Goal: Task Accomplishment & Management: Manage account settings

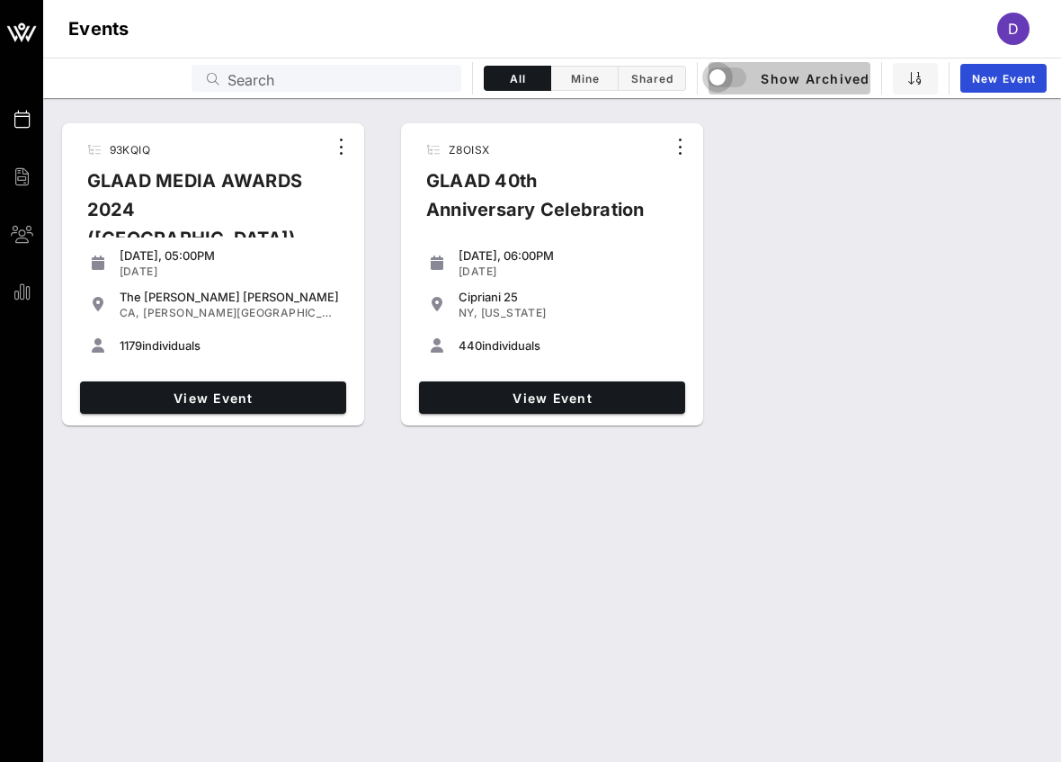
click at [723, 79] on div "button" at bounding box center [717, 77] width 25 height 25
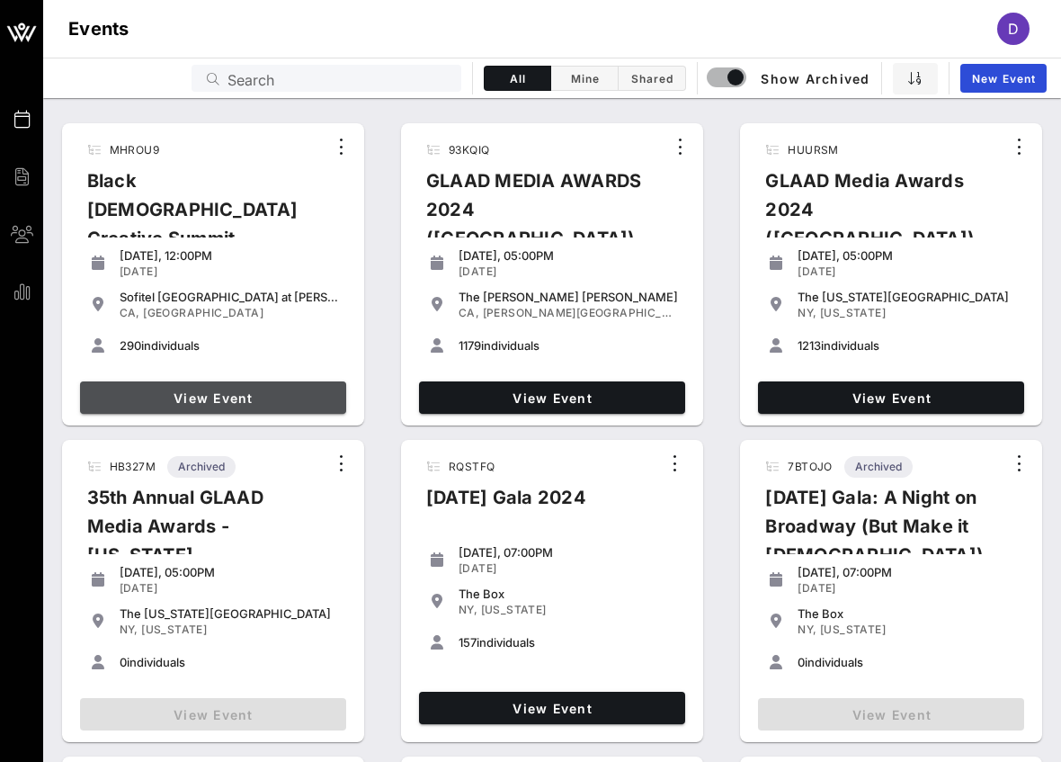
click at [295, 404] on span "View Event" at bounding box center [213, 397] width 252 height 15
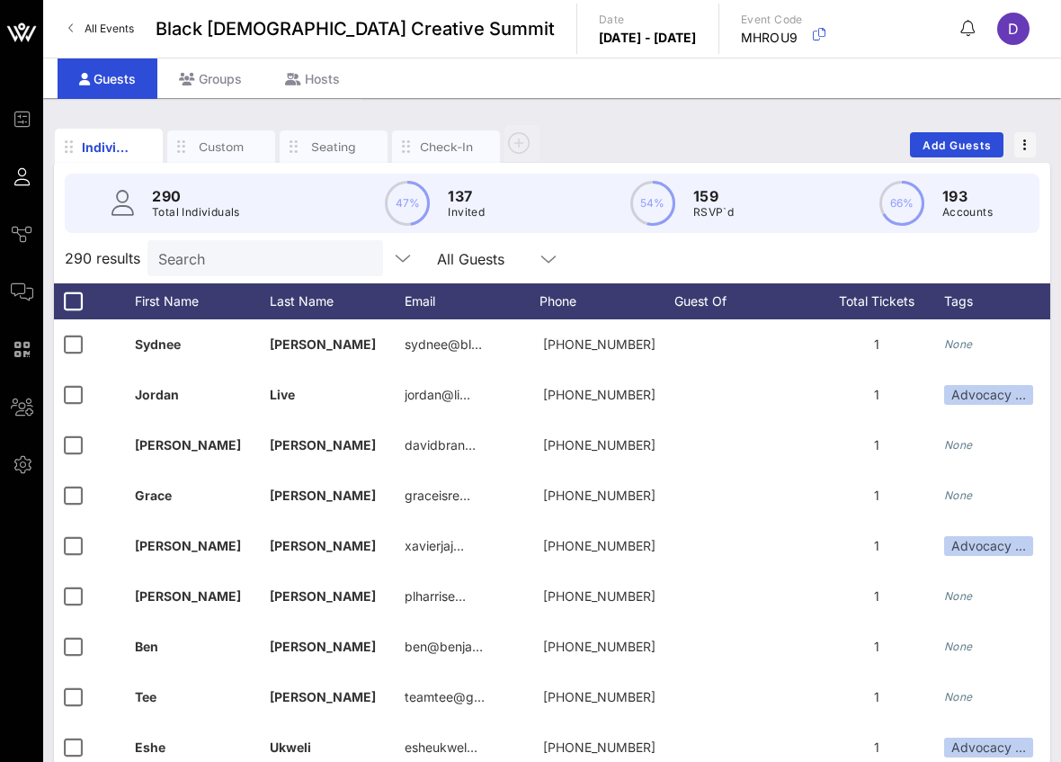
click at [271, 252] on input "Search" at bounding box center [263, 257] width 210 height 23
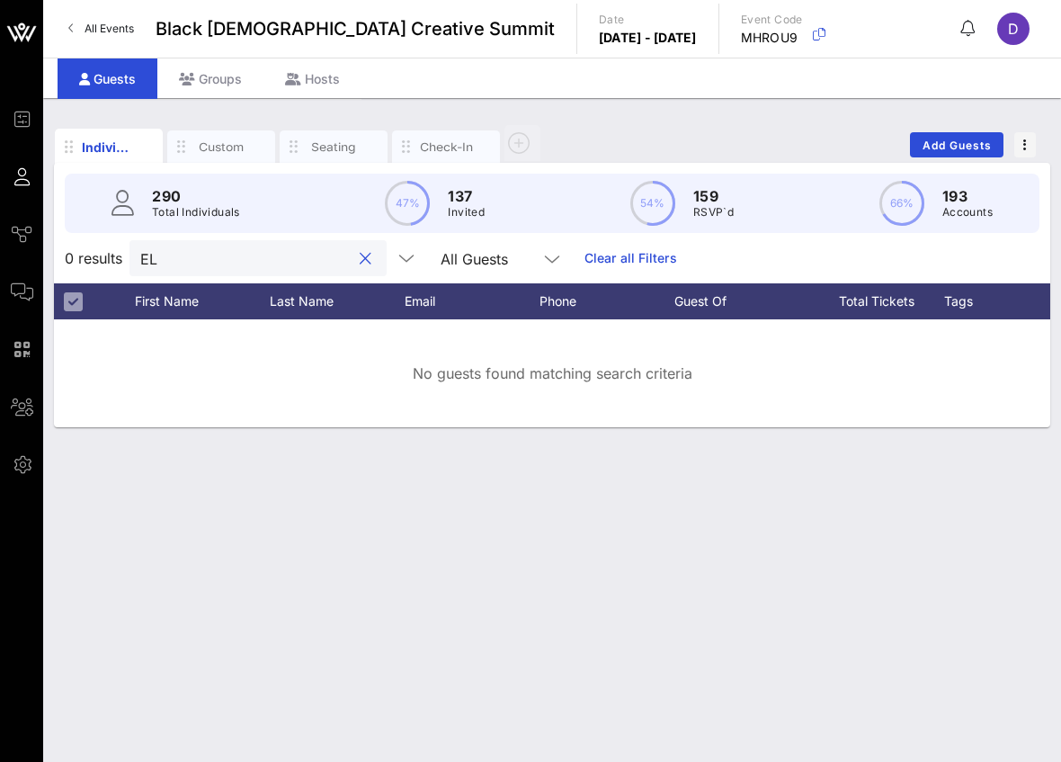
type input "E"
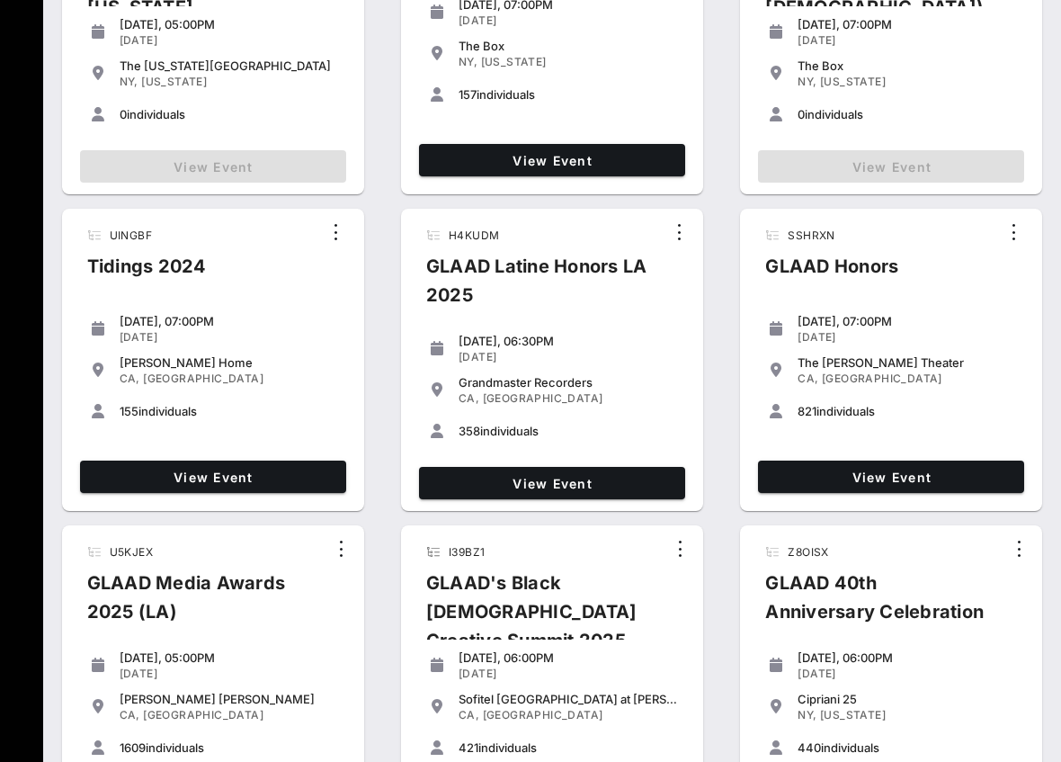
scroll to position [622, 0]
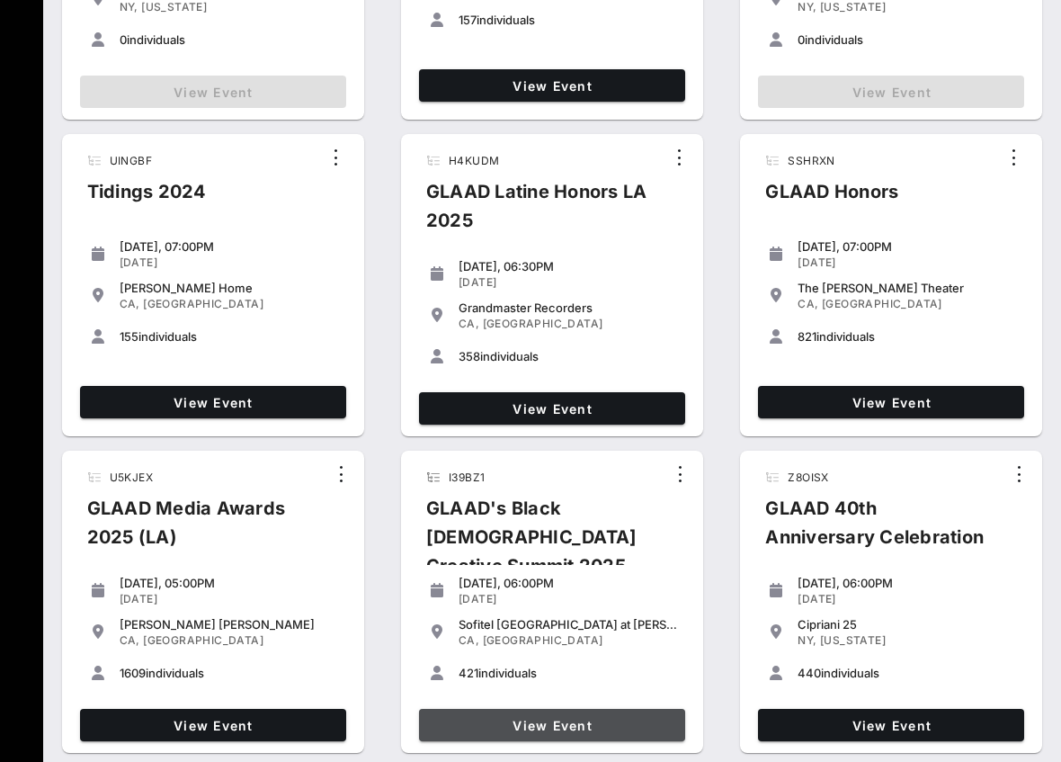
click at [568, 721] on span "View Event" at bounding box center [552, 725] width 252 height 15
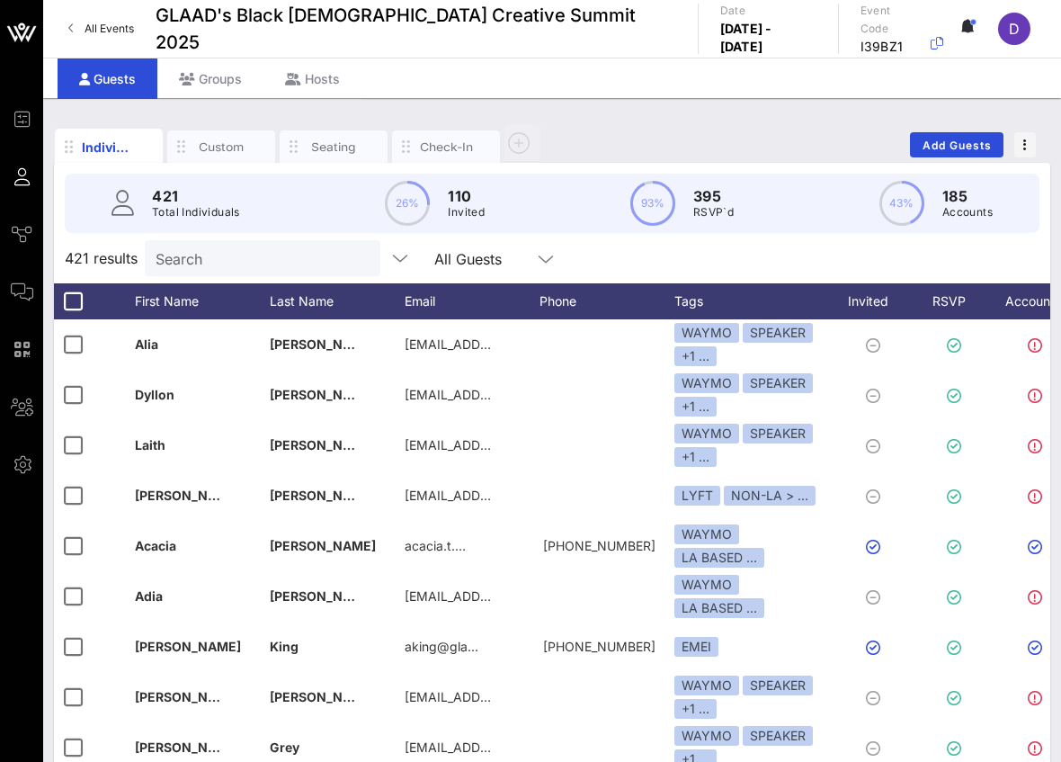
click at [223, 265] on input "Search" at bounding box center [261, 257] width 210 height 23
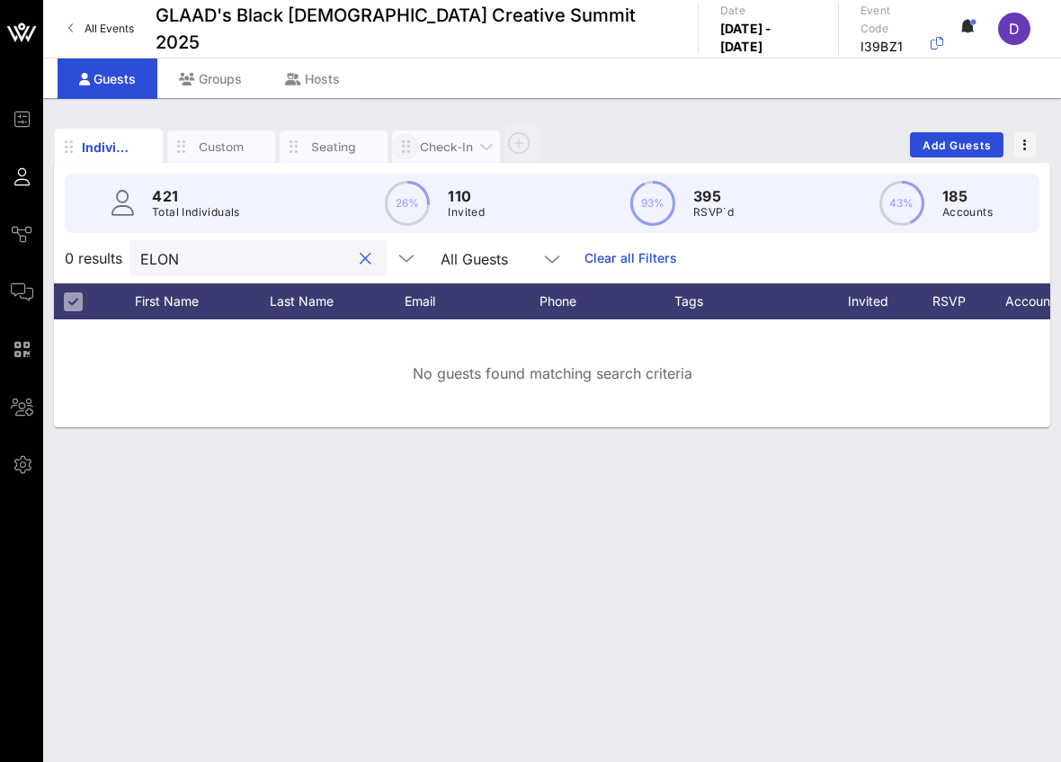
click at [418, 147] on span "button" at bounding box center [405, 148] width 27 height 20
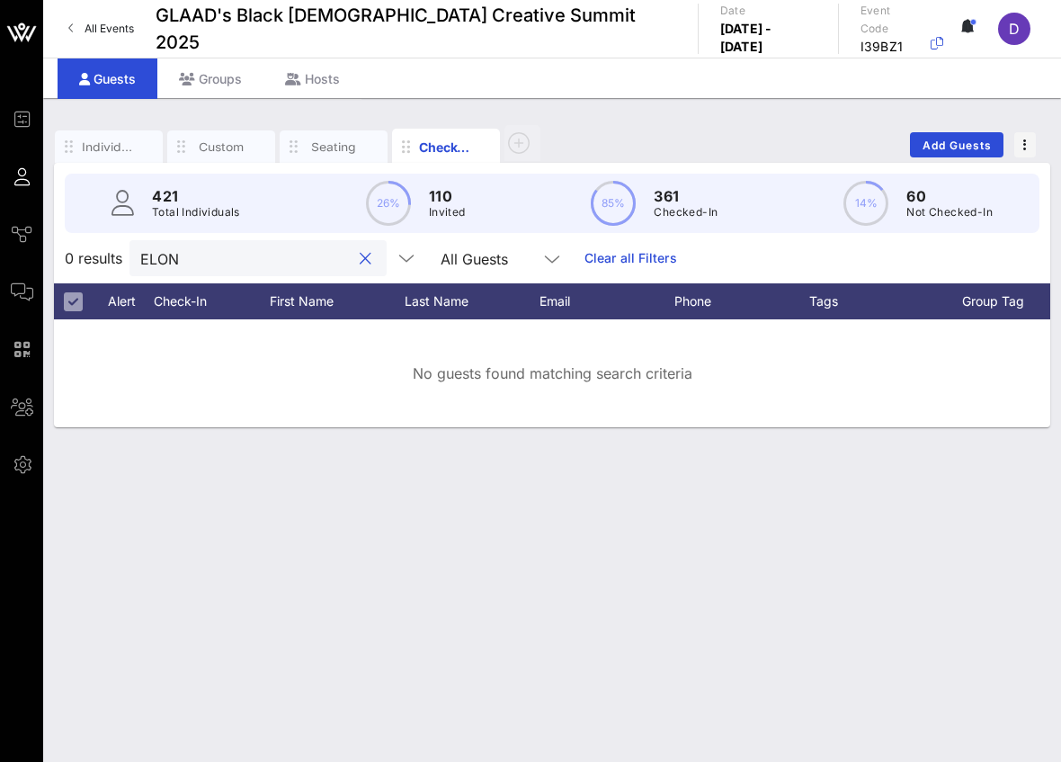
click at [183, 259] on input "ELON" at bounding box center [245, 257] width 210 height 23
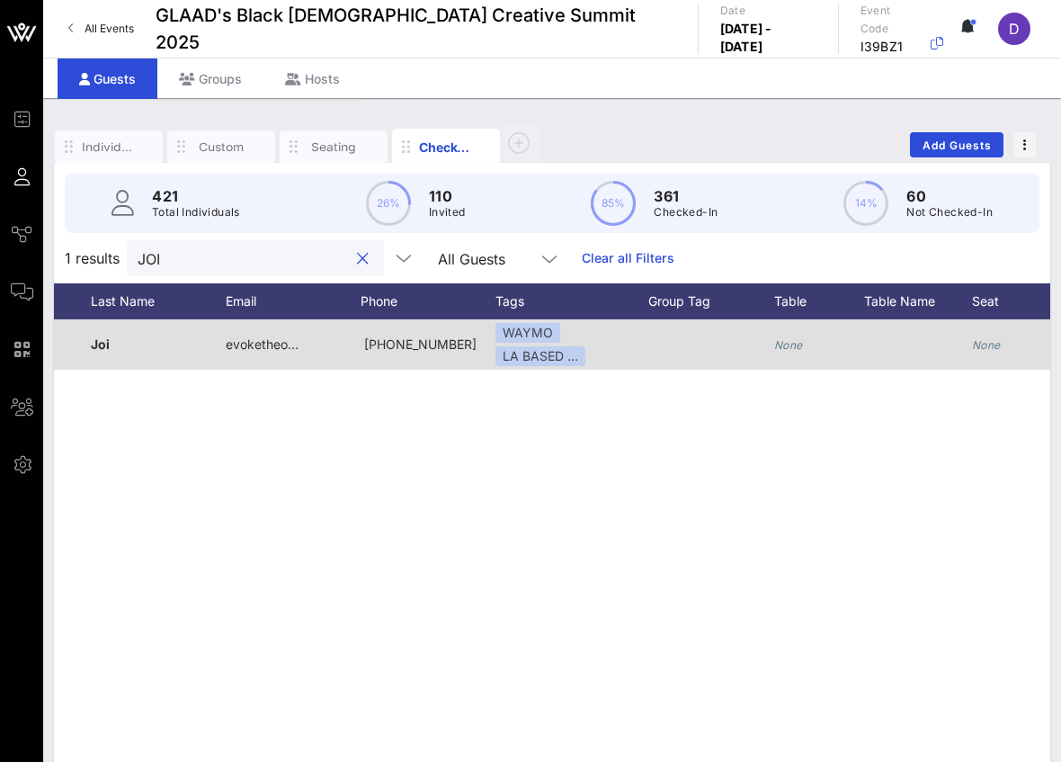
scroll to position [0, 586]
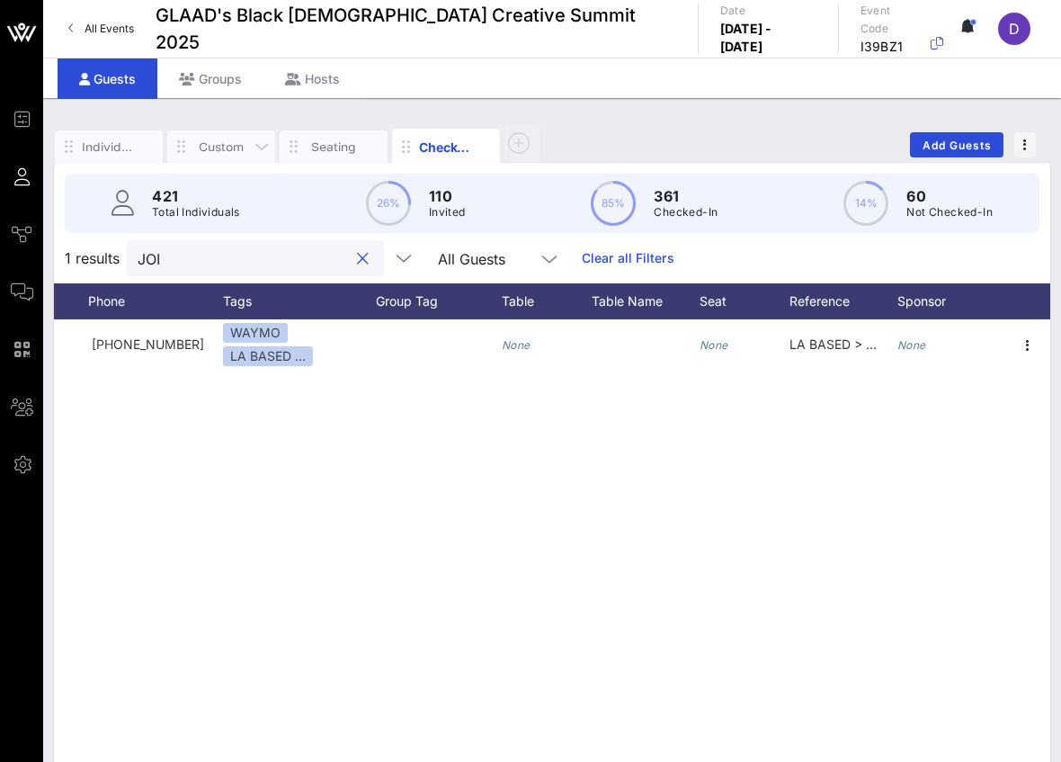
type input "JOI"
click at [220, 149] on div "Custom" at bounding box center [221, 146] width 54 height 17
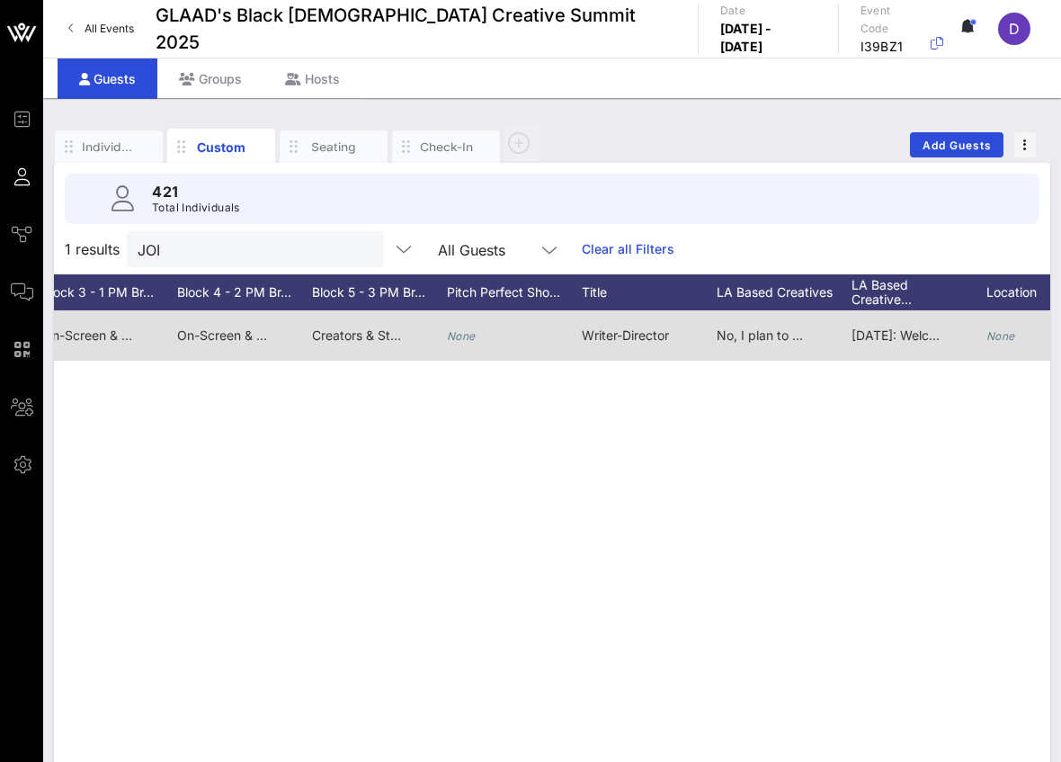
scroll to position [0, 2429]
